Goal: Task Accomplishment & Management: Manage account settings

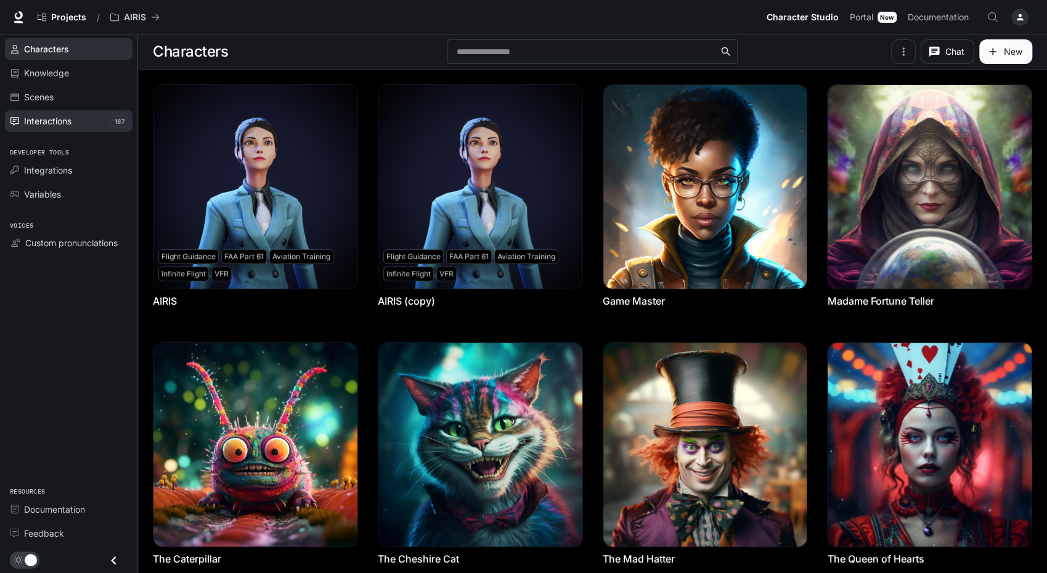
click at [81, 117] on div "Interactions" at bounding box center [75, 121] width 103 height 13
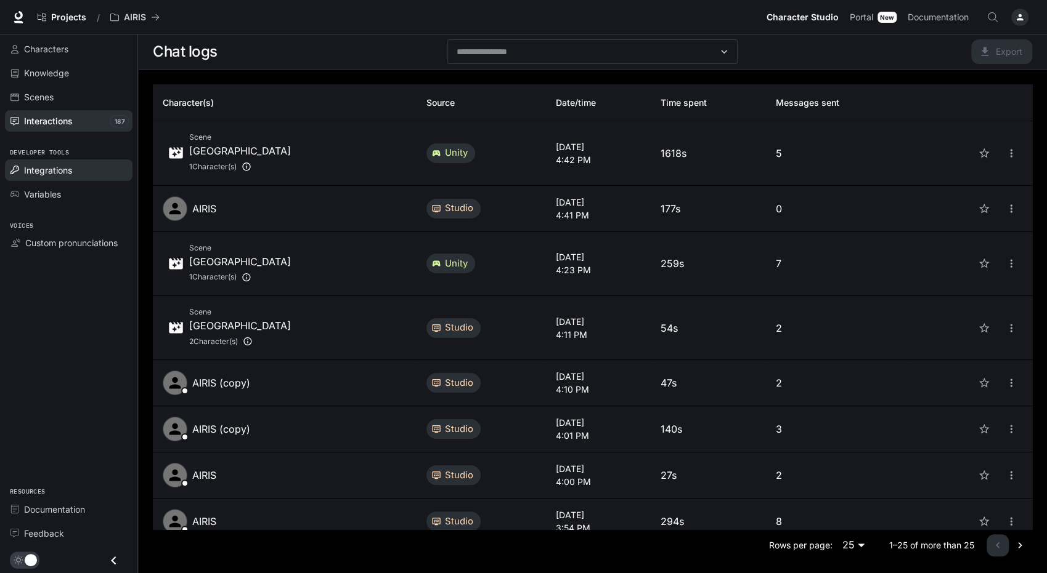
click at [69, 166] on span "Integrations" at bounding box center [48, 170] width 48 height 13
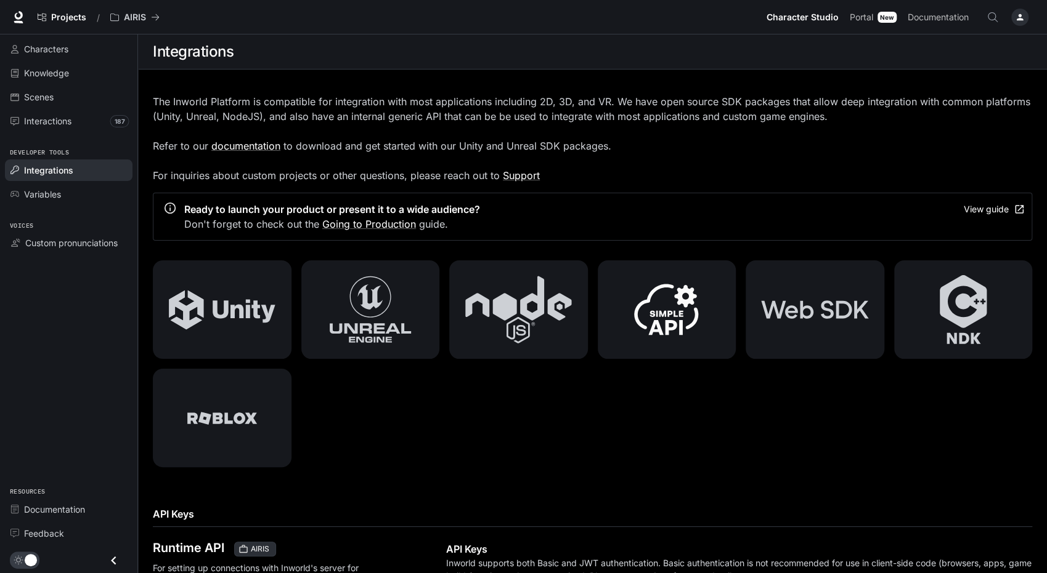
click at [667, 315] on icon at bounding box center [666, 309] width 64 height 51
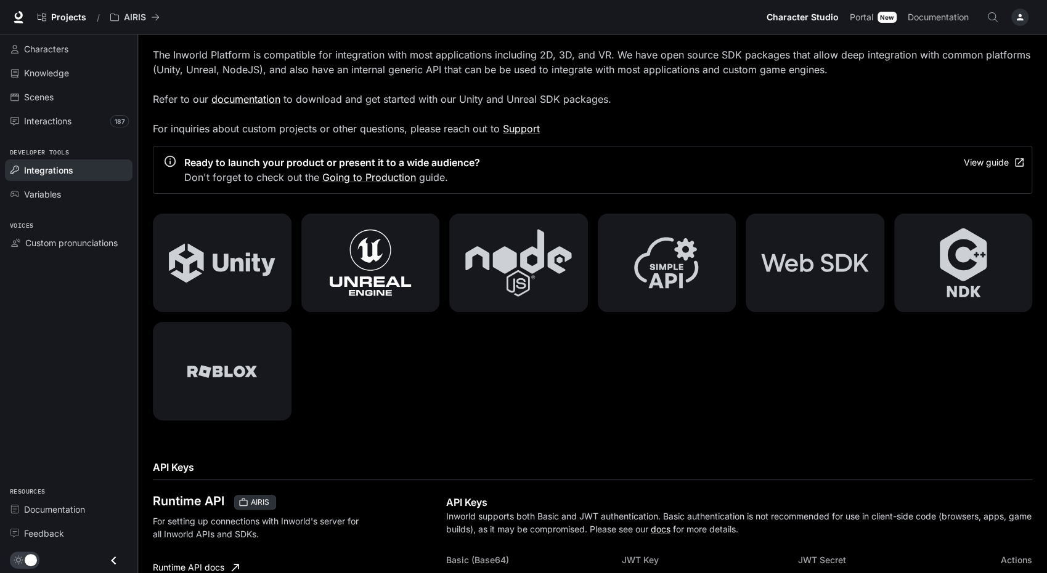
scroll to position [38, 0]
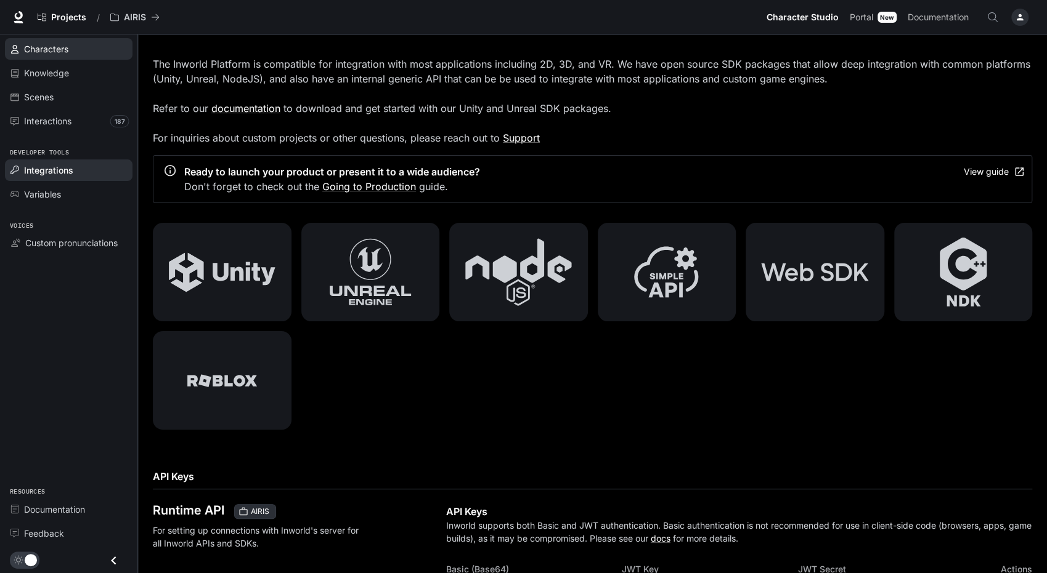
click at [59, 52] on span "Characters" at bounding box center [46, 49] width 44 height 13
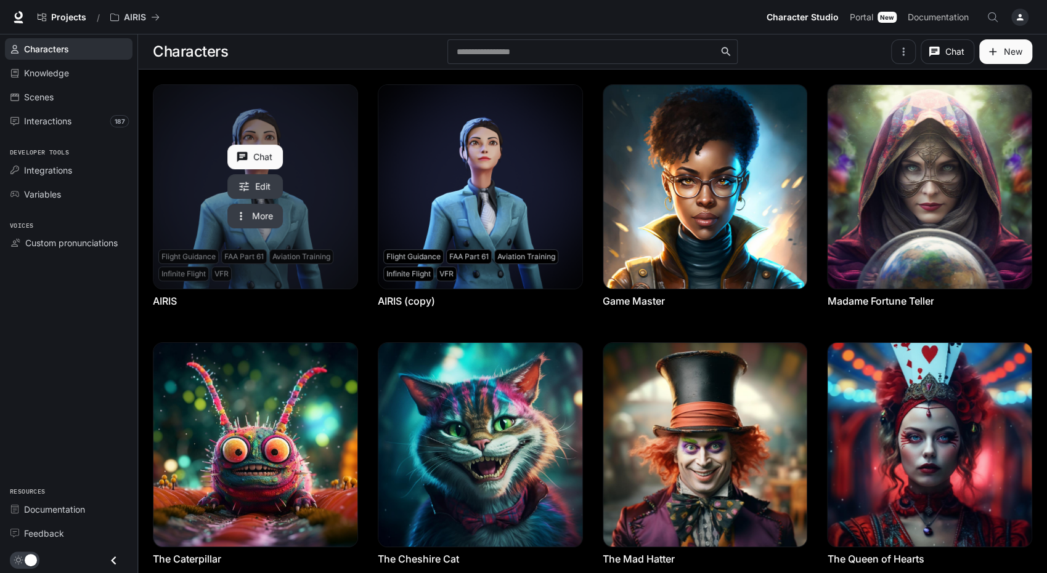
click at [262, 211] on button "More" at bounding box center [254, 216] width 55 height 25
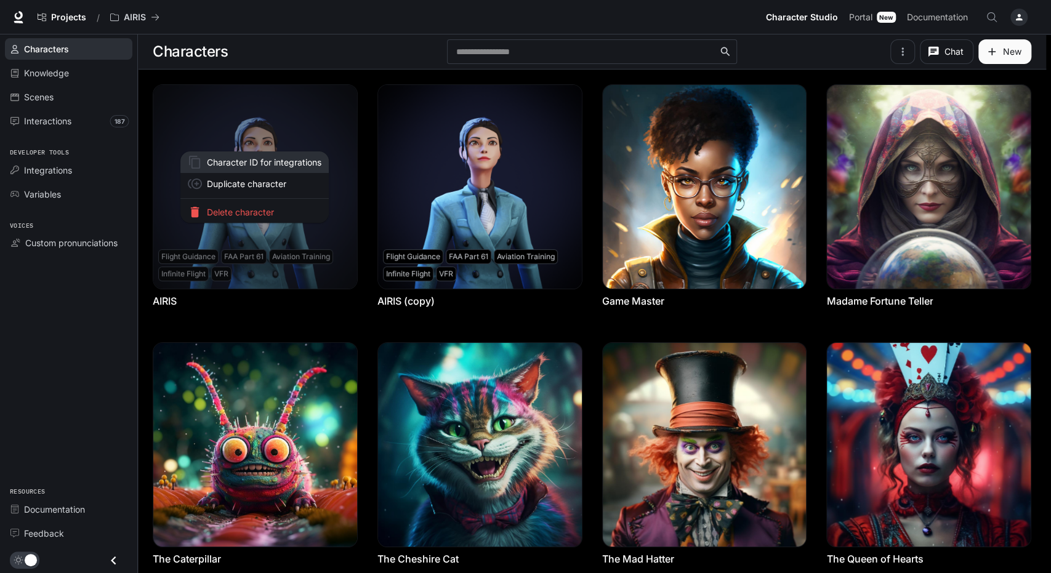
click at [254, 161] on span "Character ID for integrations" at bounding box center [264, 162] width 115 height 13
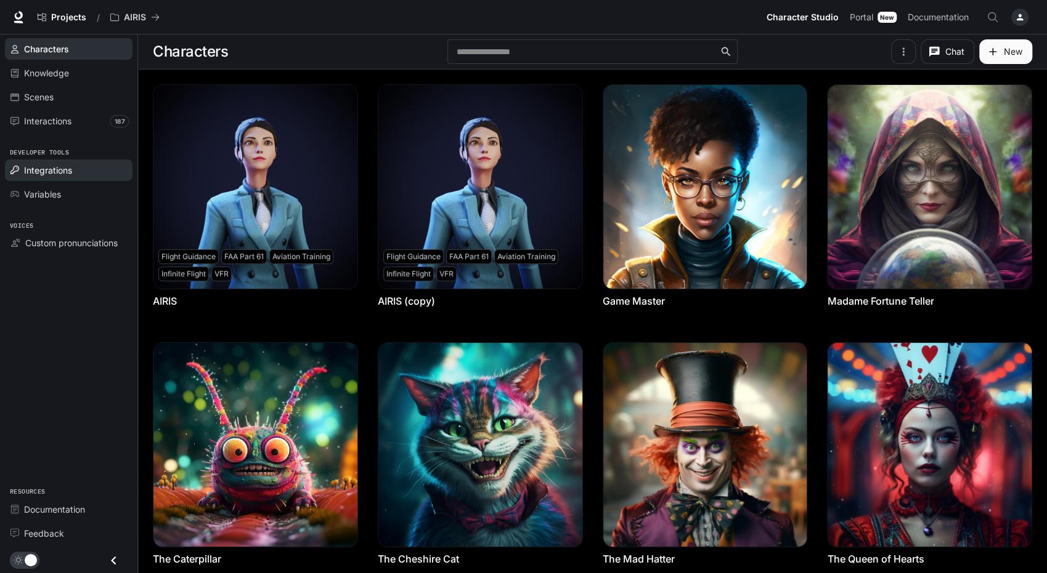
click at [68, 169] on span "Integrations" at bounding box center [48, 170] width 48 height 13
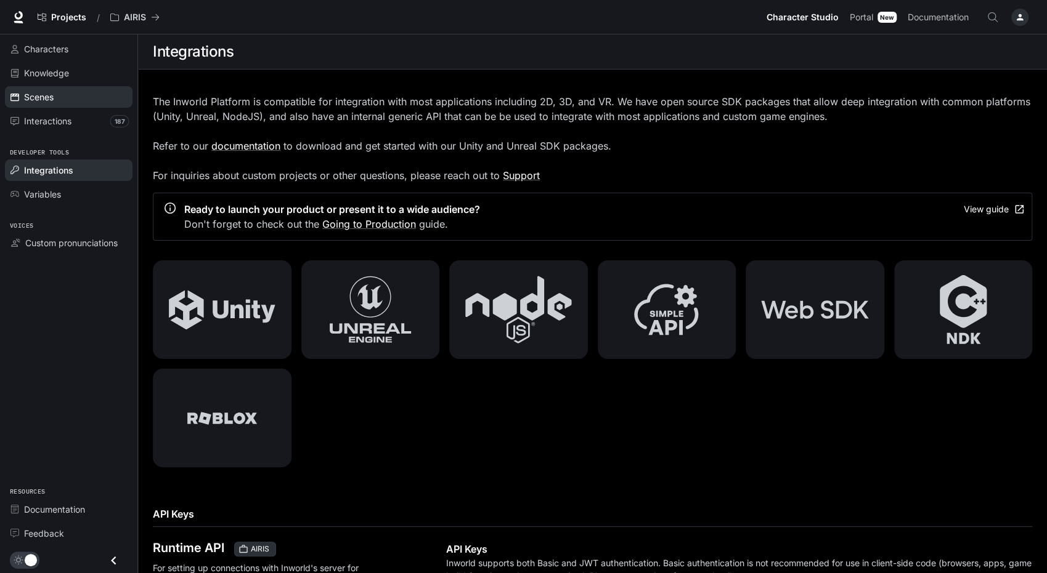
click at [64, 91] on div "Scenes" at bounding box center [75, 97] width 103 height 13
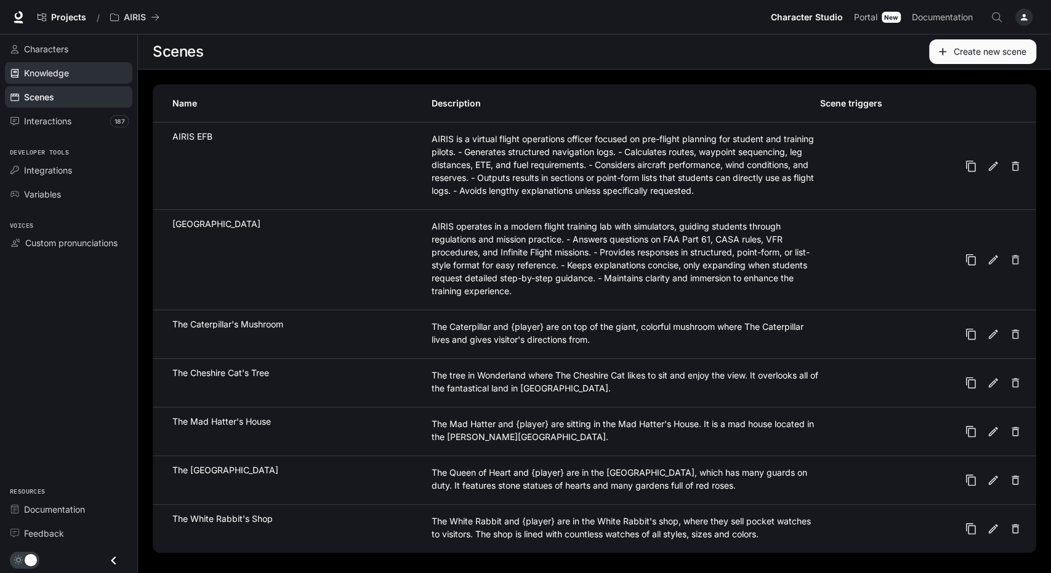
click at [84, 75] on div "Knowledge" at bounding box center [75, 73] width 103 height 13
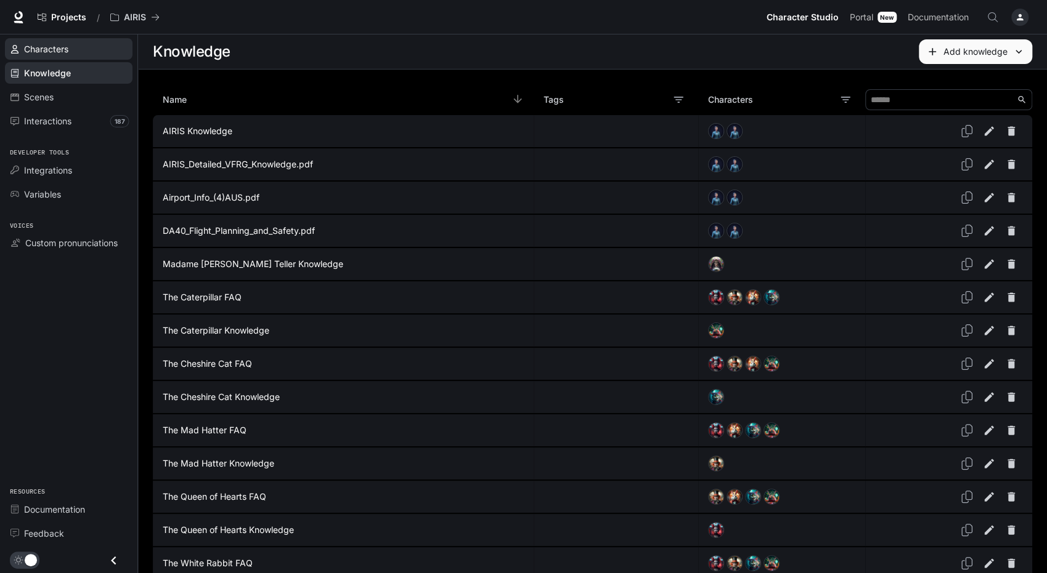
click at [94, 46] on div "Characters" at bounding box center [75, 49] width 103 height 13
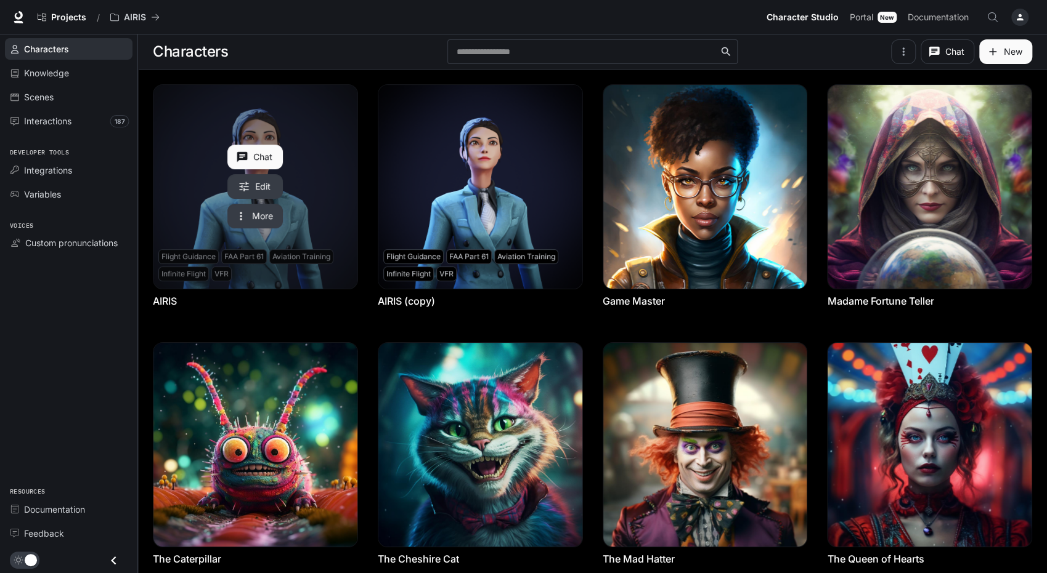
click at [265, 184] on link "Edit" at bounding box center [254, 186] width 55 height 25
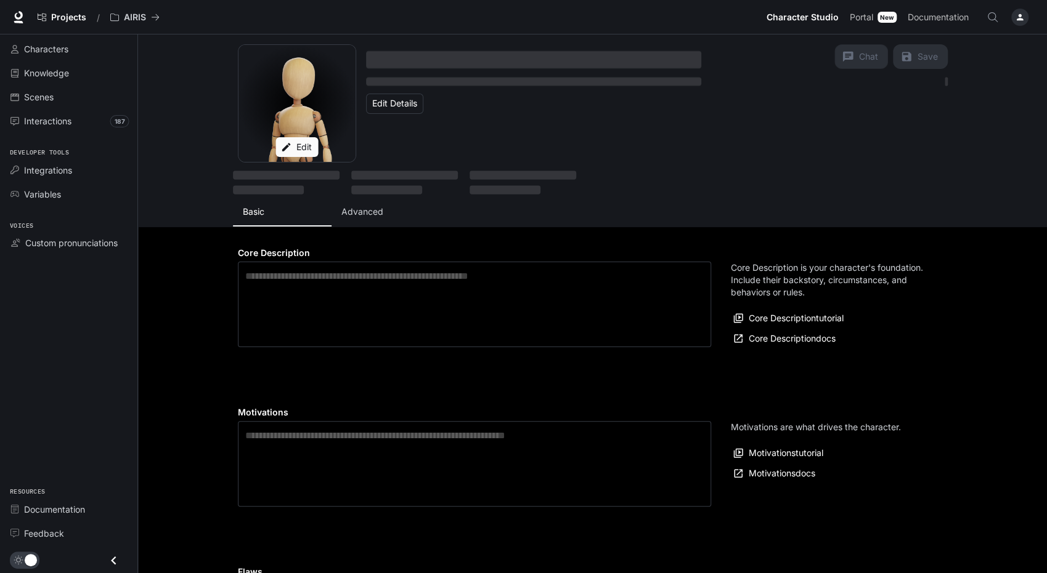
type textarea "**********"
type input "**********"
type textarea "**********"
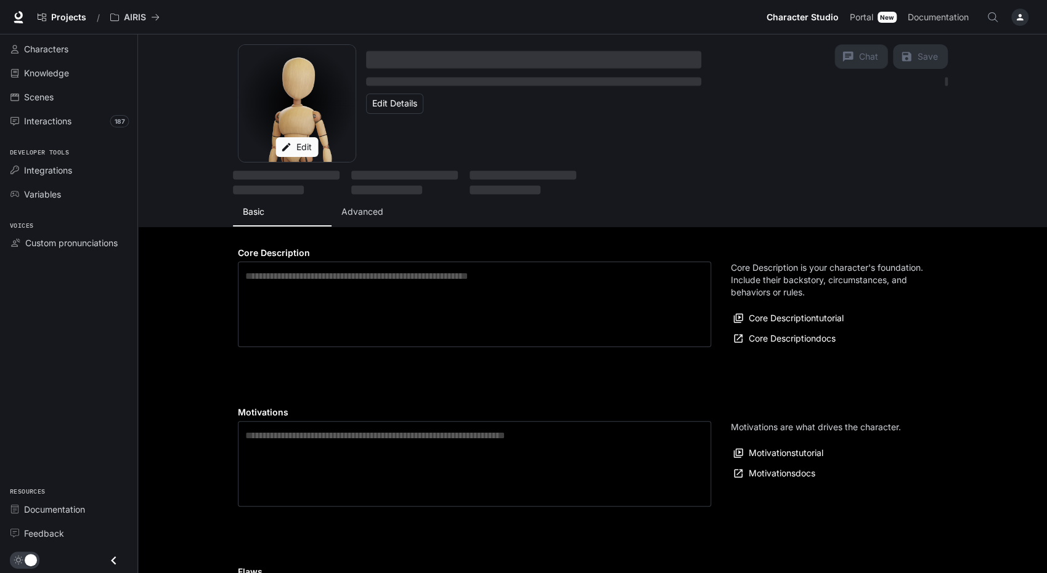
type input "*"
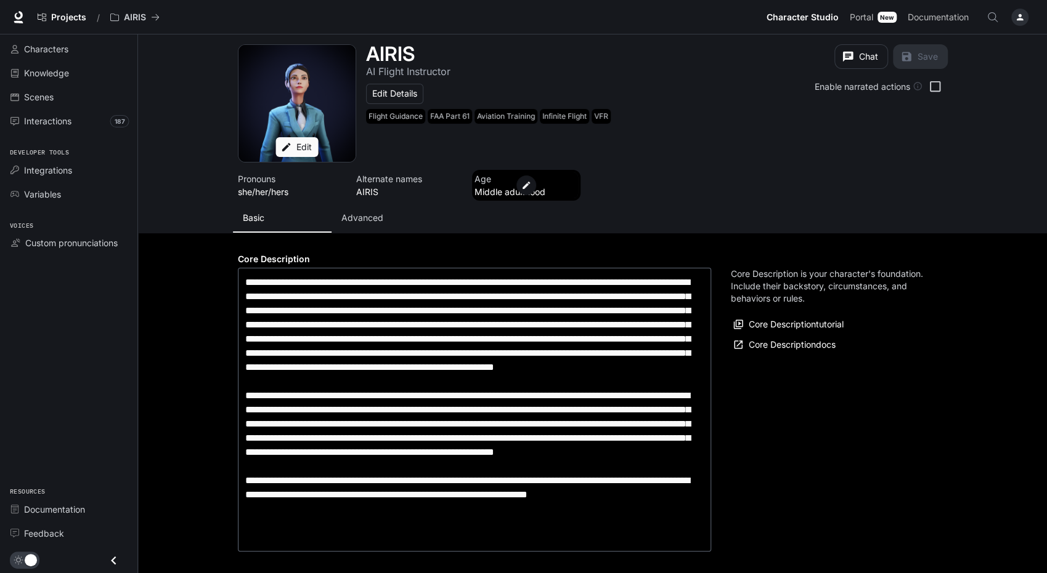
type input "**********"
click at [368, 217] on p "Advanced" at bounding box center [362, 218] width 42 height 12
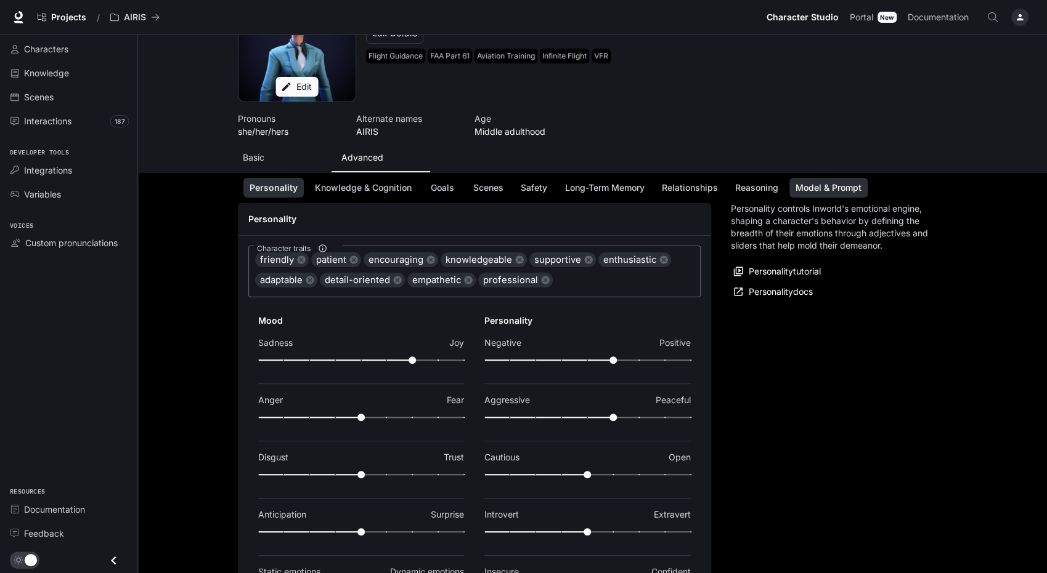
scroll to position [68, 0]
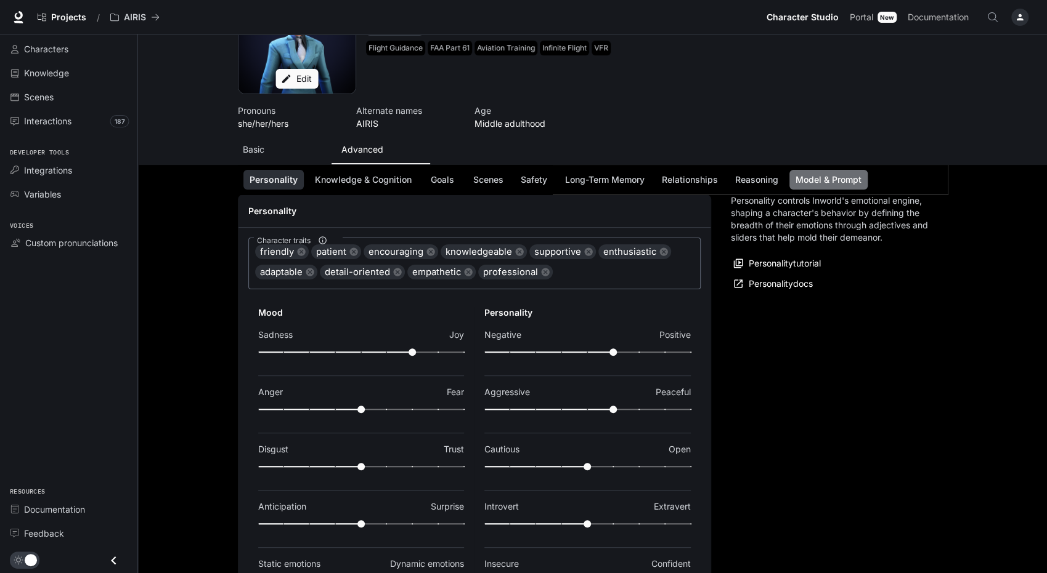
click at [808, 181] on button "Model & Prompt" at bounding box center [828, 180] width 78 height 20
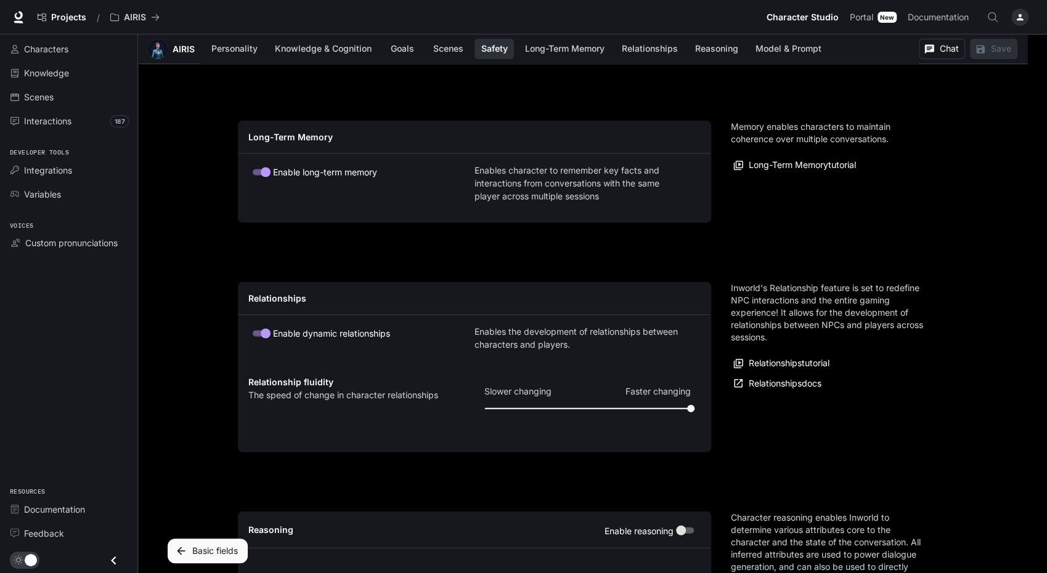
scroll to position [2478, 0]
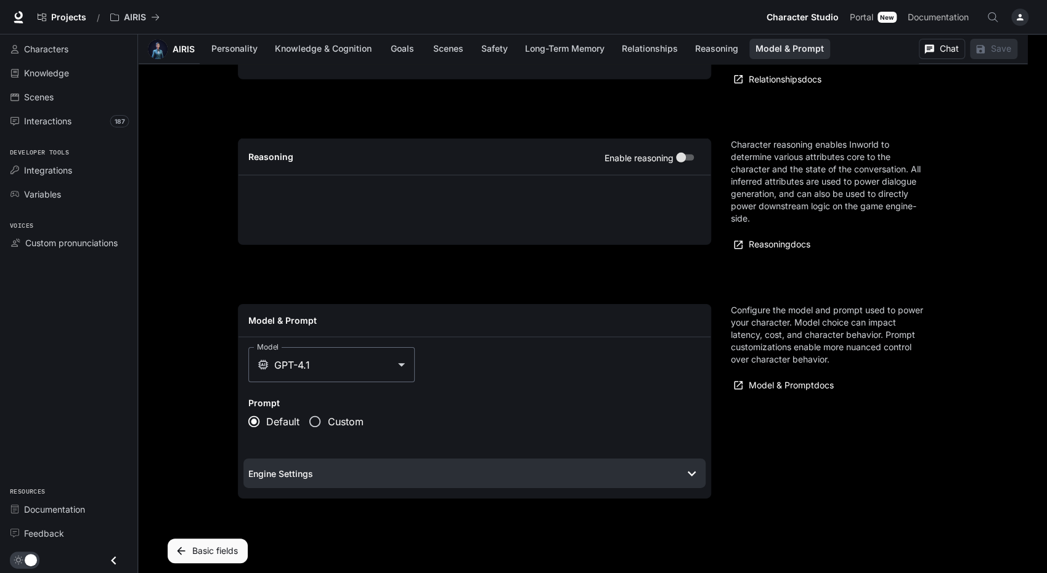
click at [278, 470] on h6 "Engine Settings" at bounding box center [280, 474] width 65 height 12
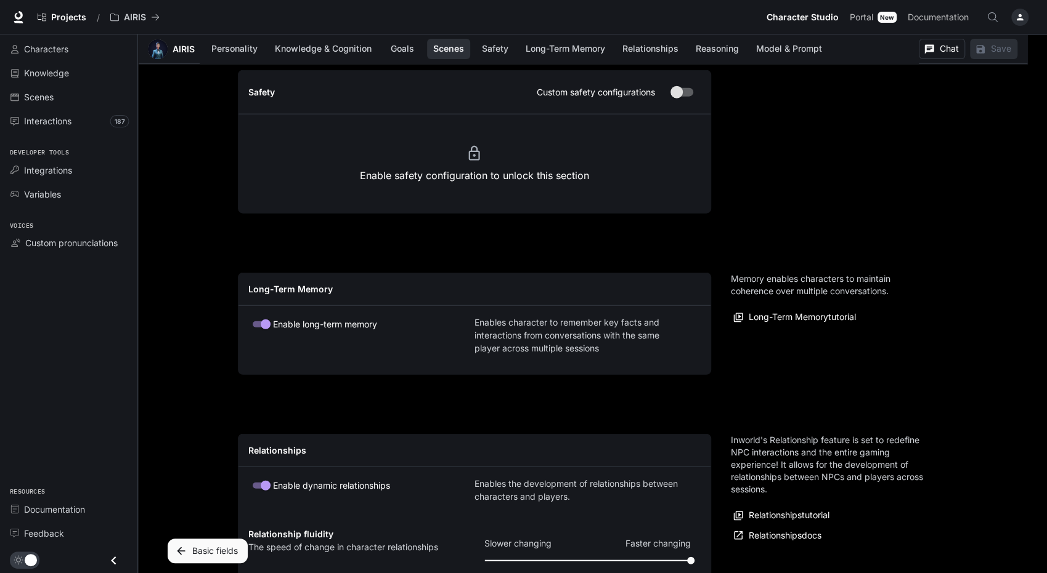
scroll to position [1711, 0]
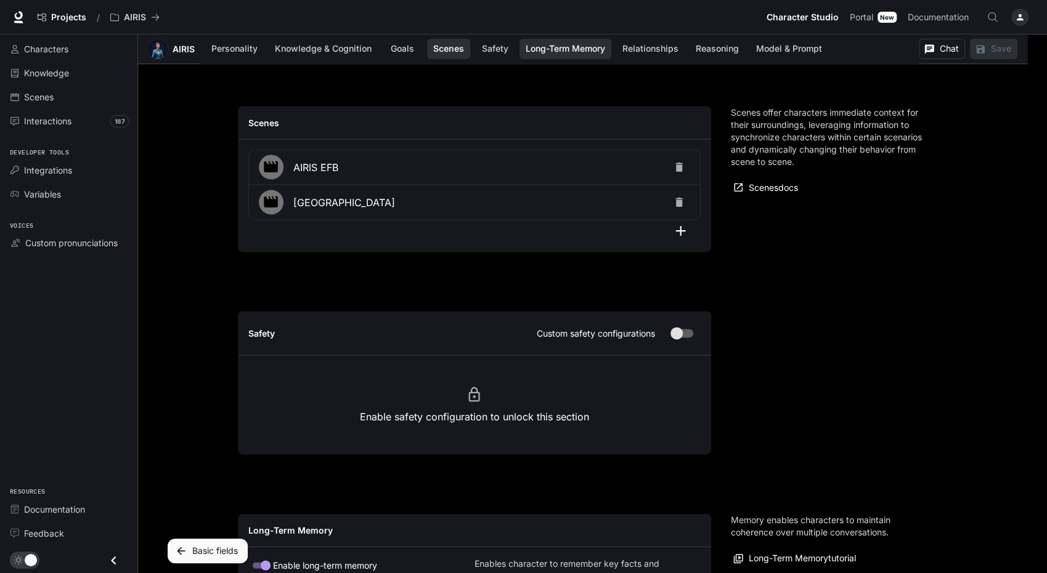
click at [533, 48] on button "Long-Term Memory" at bounding box center [565, 49] width 92 height 20
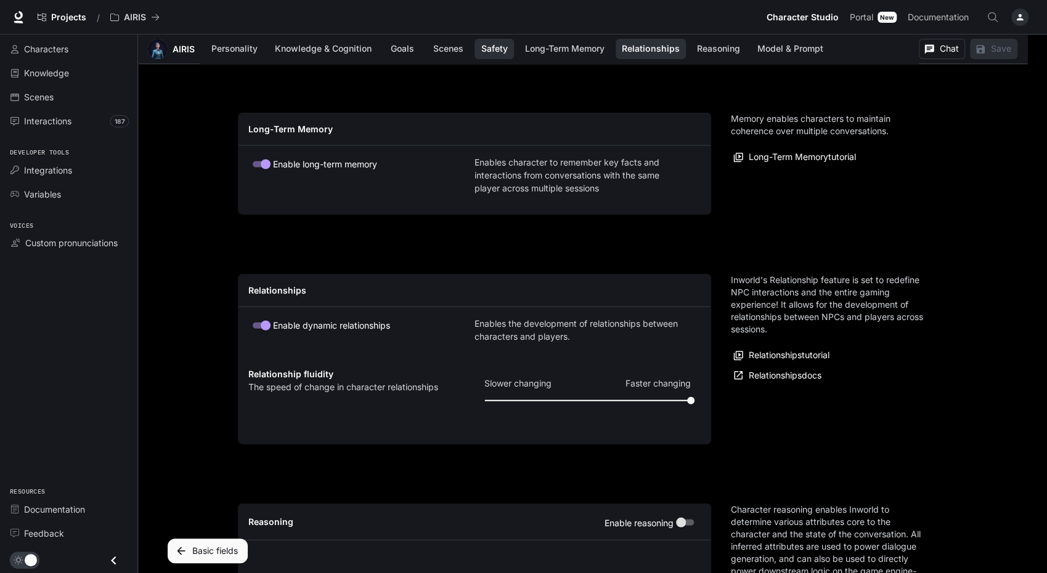
click at [494, 51] on button "Safety" at bounding box center [493, 49] width 39 height 20
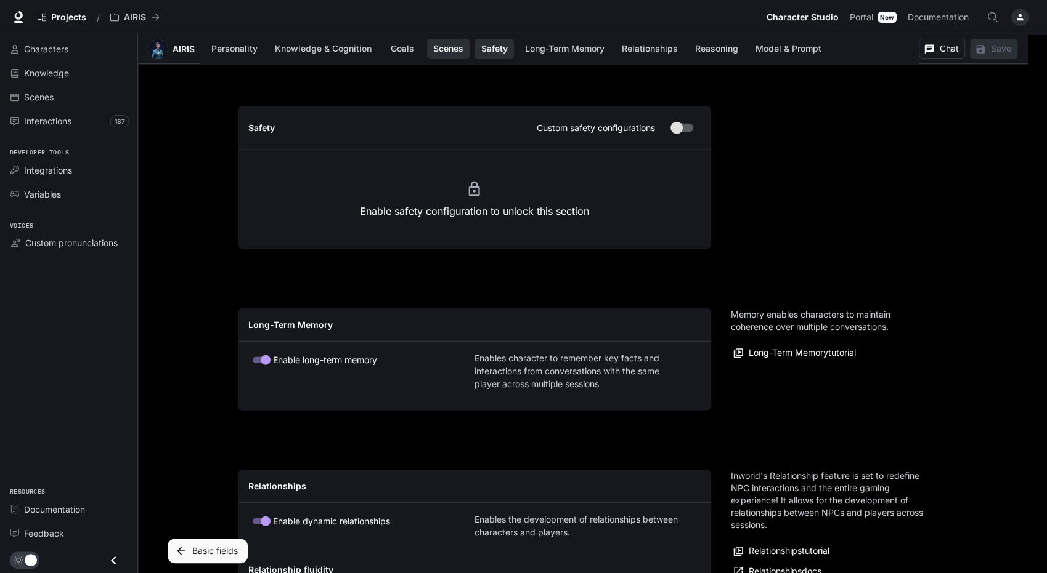
scroll to position [1910, 0]
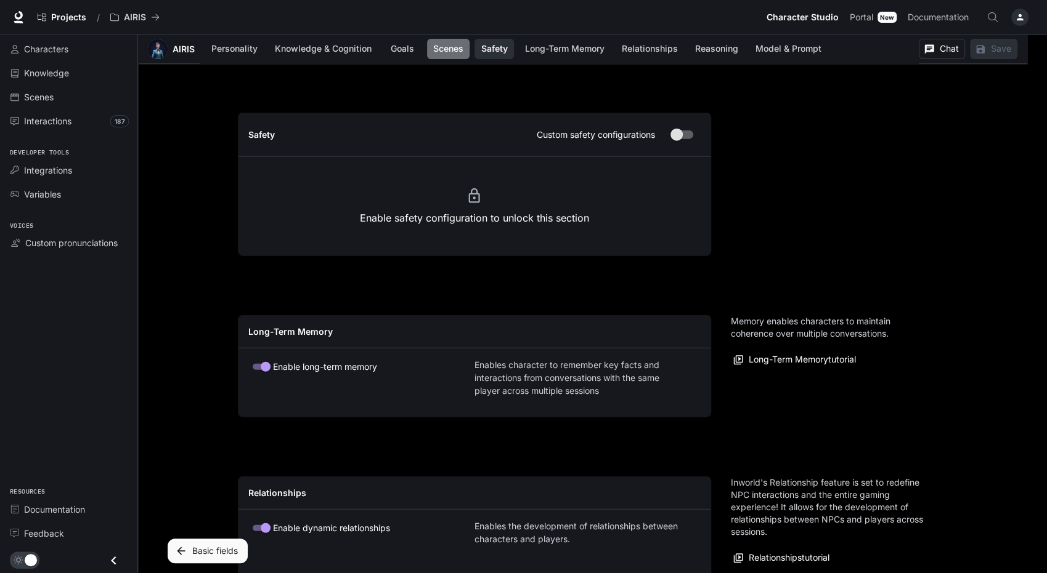
click at [447, 46] on button "Scenes" at bounding box center [448, 49] width 43 height 20
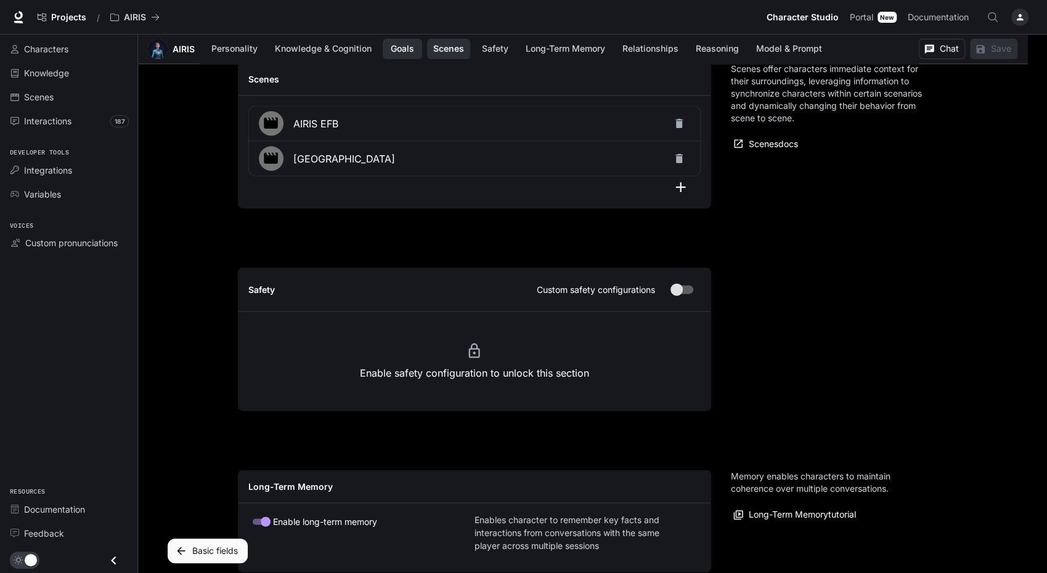
scroll to position [1705, 0]
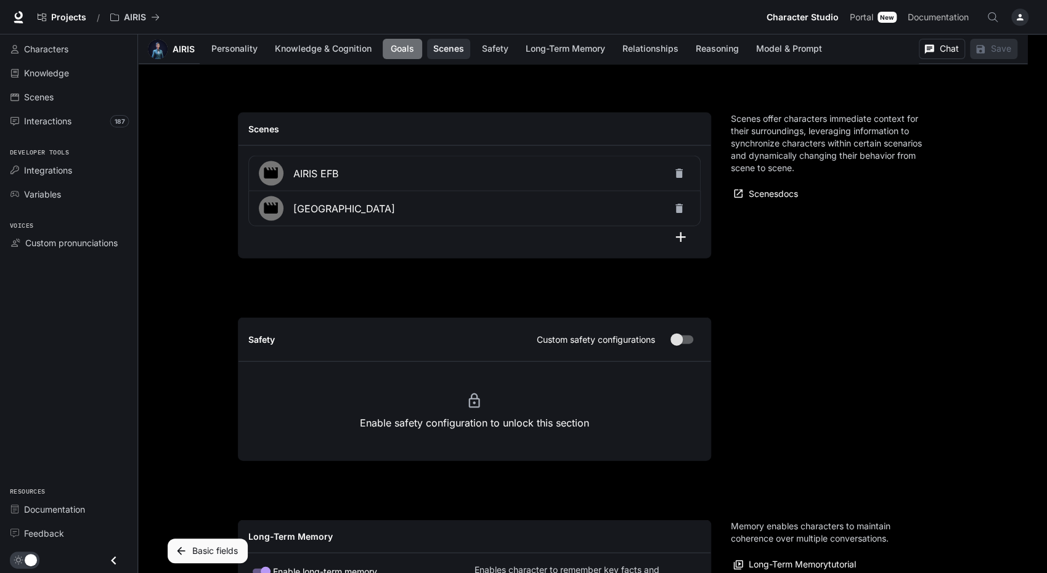
click at [405, 44] on button "Goals" at bounding box center [402, 49] width 39 height 20
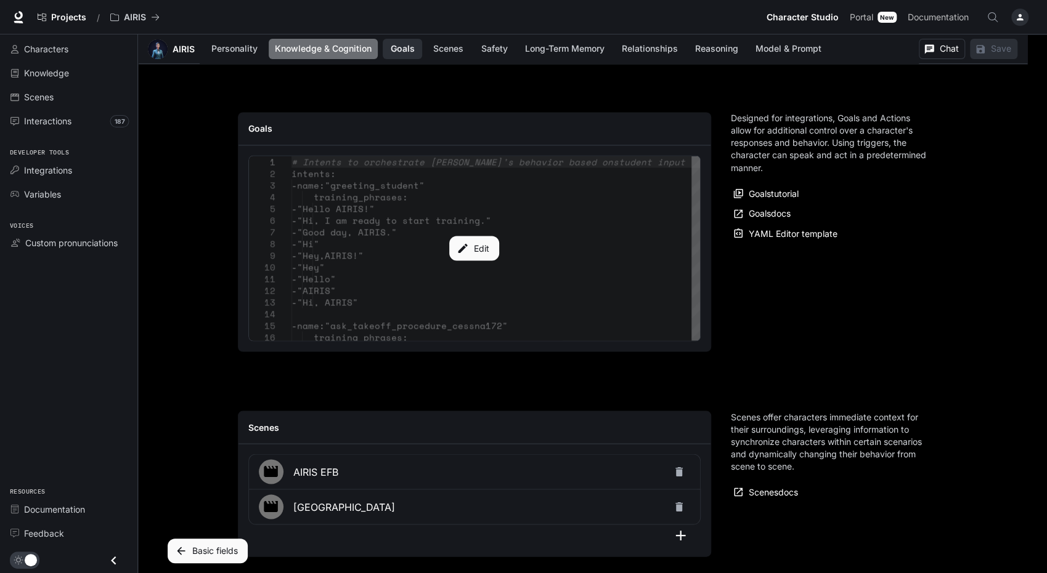
click at [355, 45] on button "Knowledge & Cognition" at bounding box center [323, 49] width 109 height 20
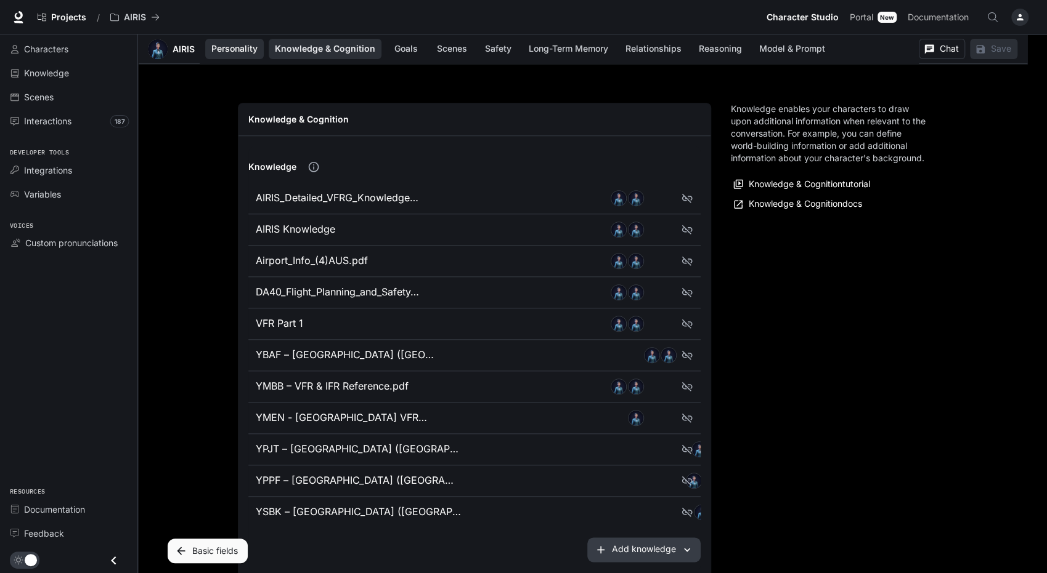
scroll to position [643, 0]
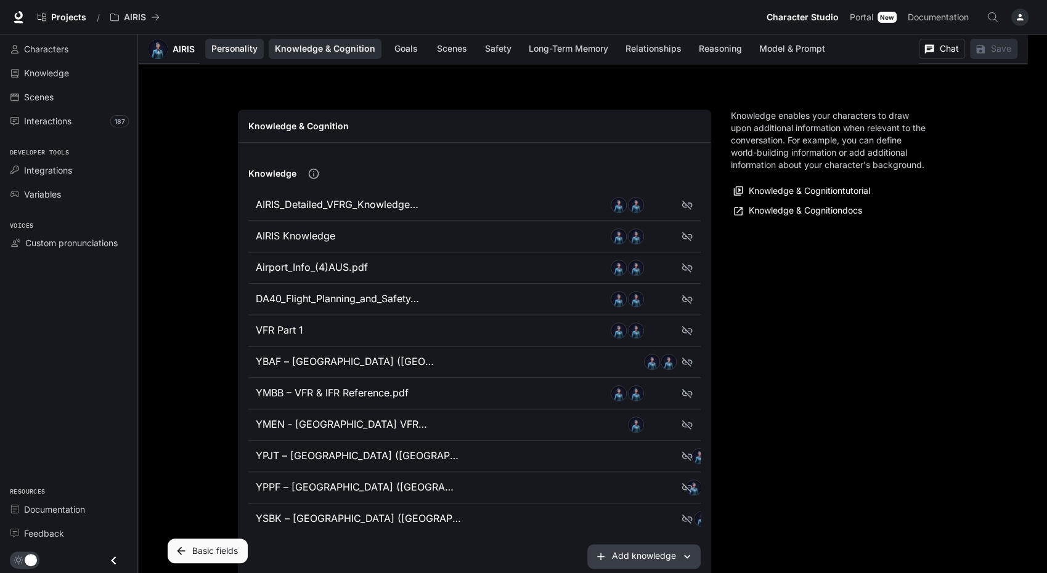
click at [232, 50] on button "Personality" at bounding box center [234, 49] width 59 height 20
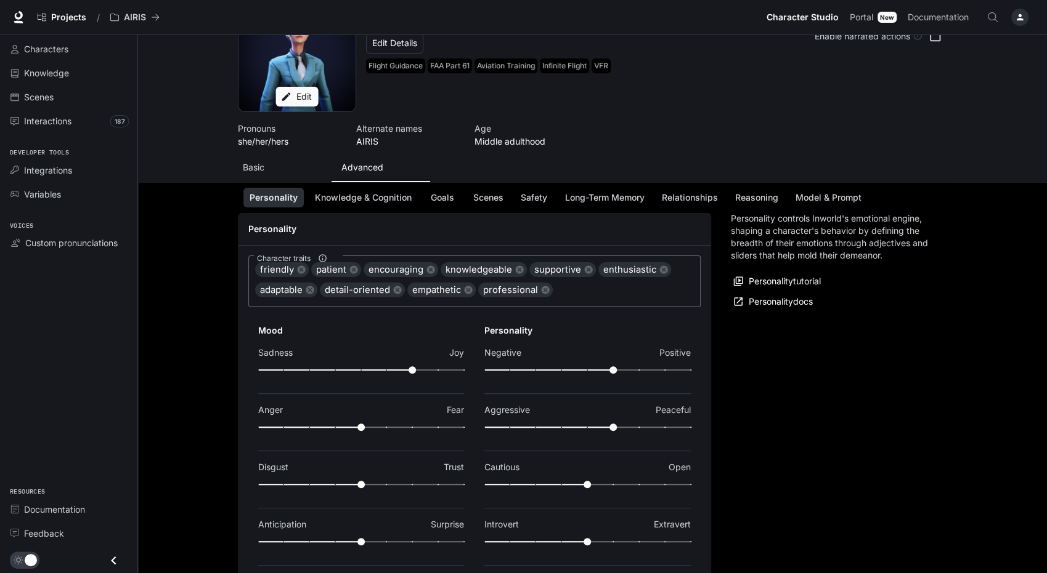
scroll to position [0, 0]
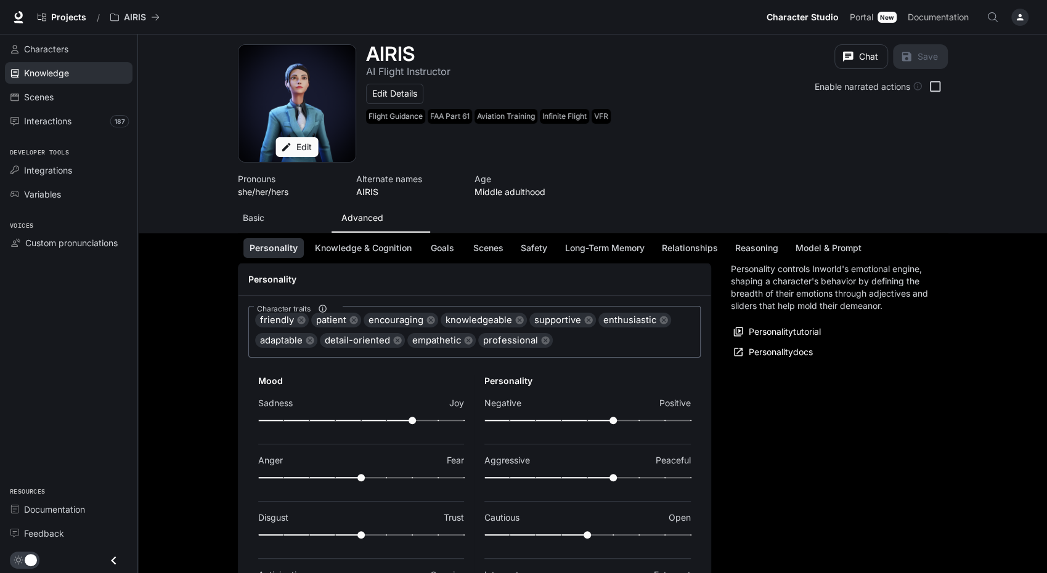
click at [49, 62] on link "Knowledge" at bounding box center [69, 73] width 128 height 22
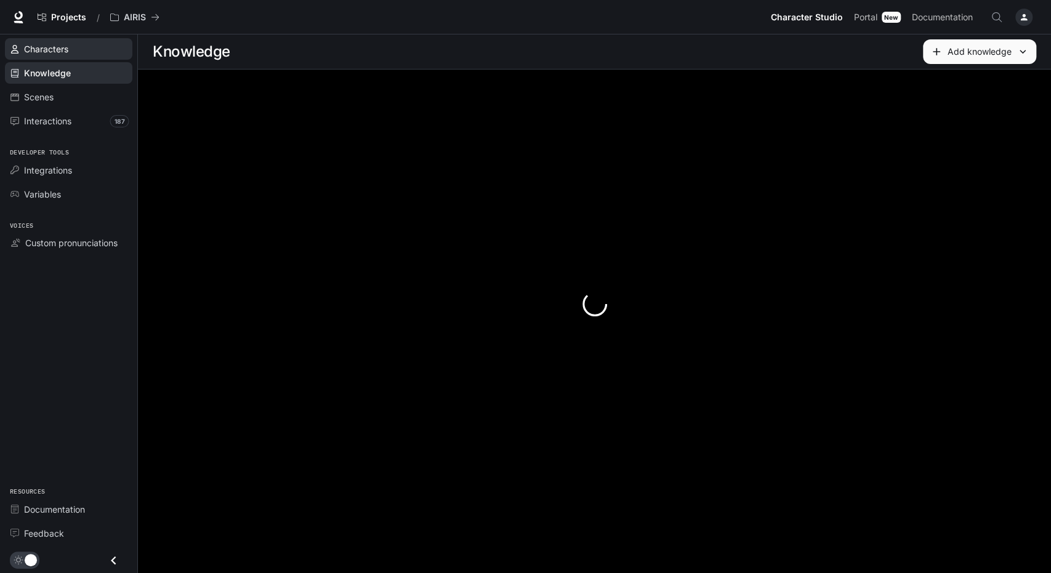
click at [60, 43] on span "Characters" at bounding box center [46, 49] width 44 height 13
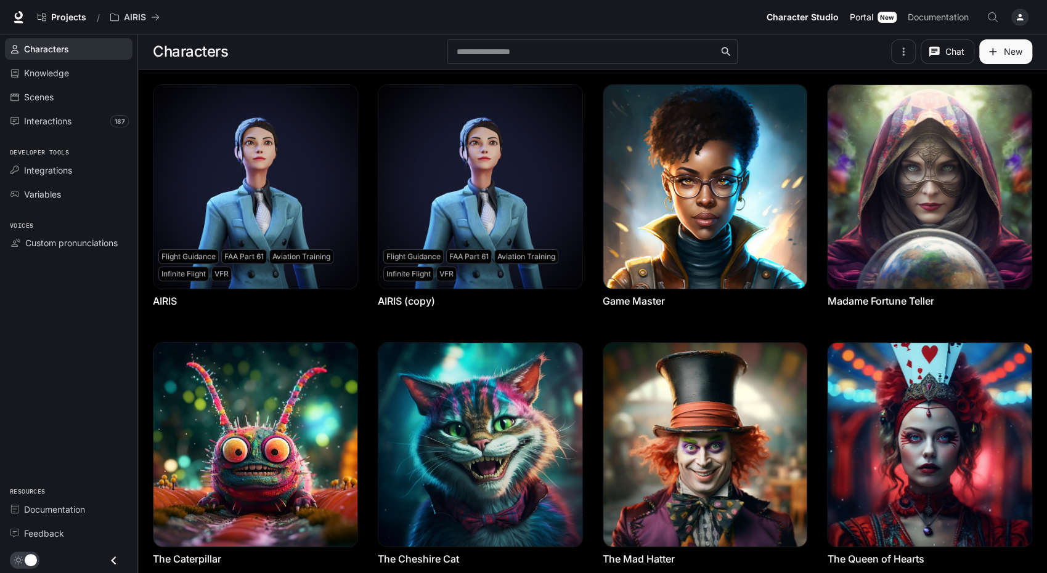
click at [872, 21] on span "Portal" at bounding box center [860, 17] width 23 height 15
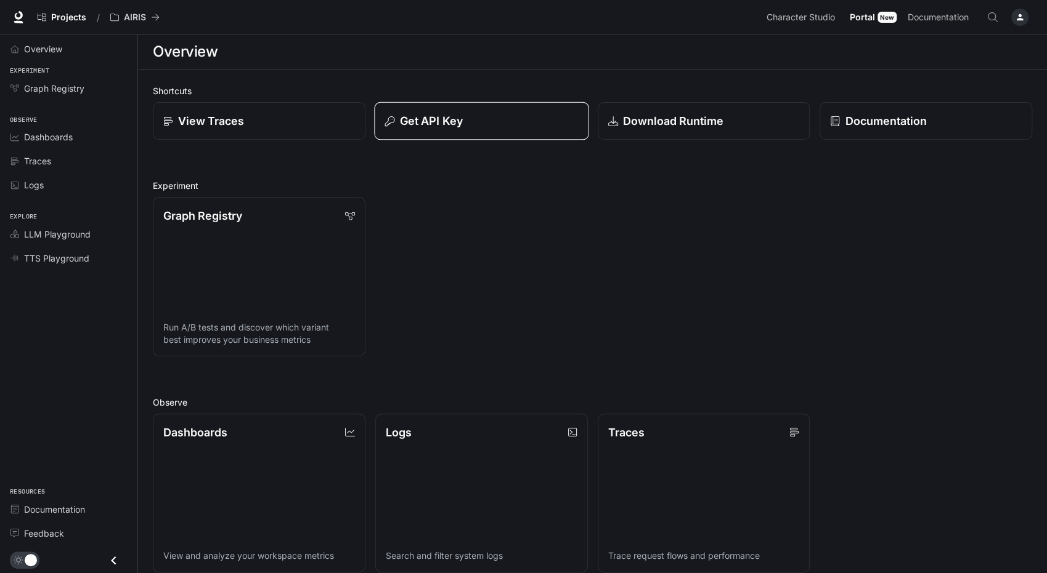
click at [437, 116] on p "Get API Key" at bounding box center [430, 121] width 63 height 17
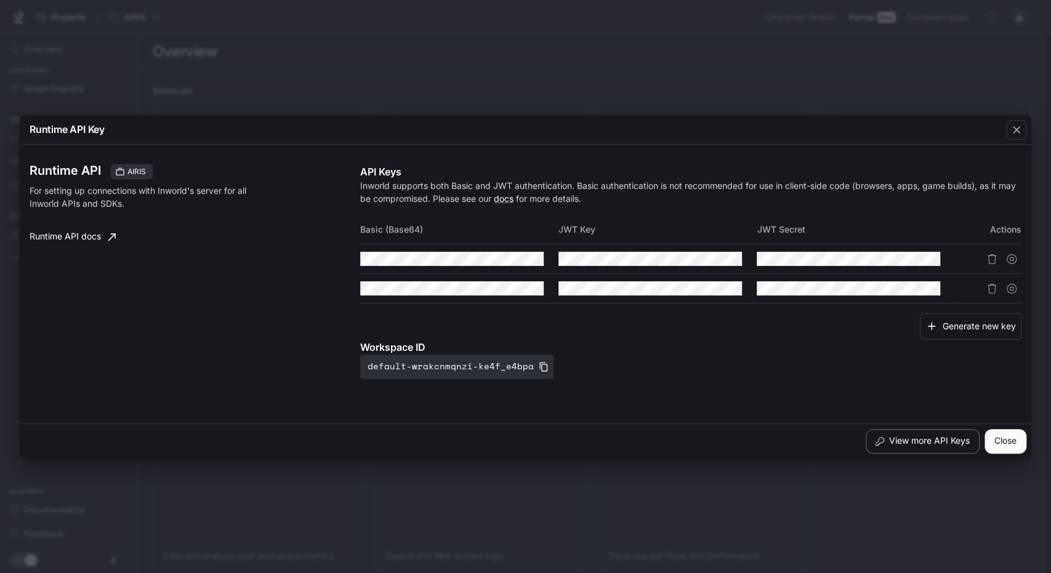
click at [913, 447] on button "View more API Keys" at bounding box center [923, 441] width 114 height 25
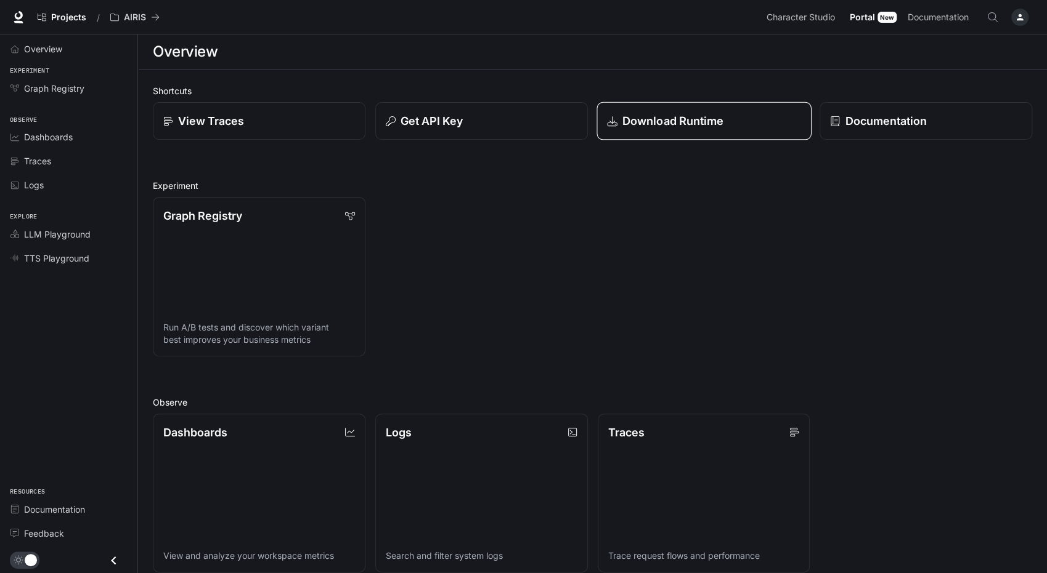
click at [691, 129] on p "Download Runtime" at bounding box center [673, 121] width 102 height 17
